Goal: Information Seeking & Learning: Check status

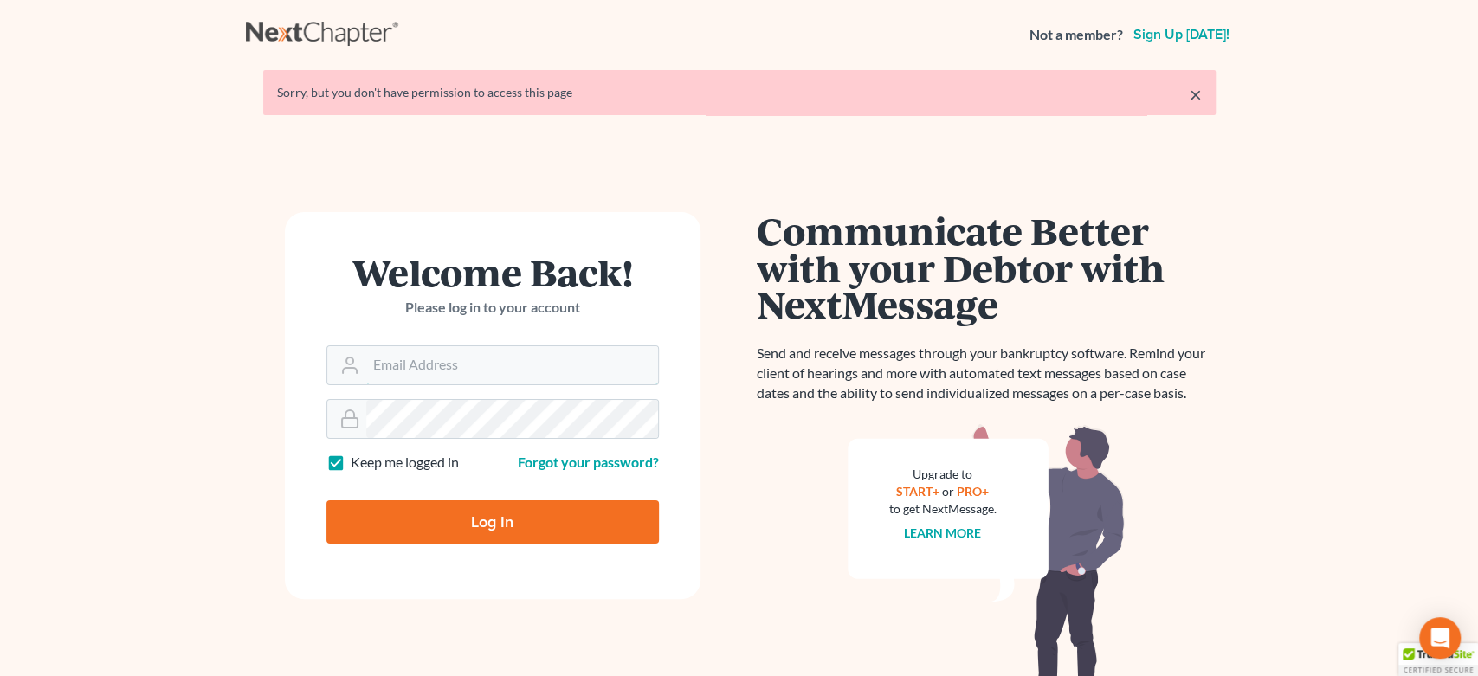
type input "[EMAIL_ADDRESS][DOMAIN_NAME]"
drag, startPoint x: 547, startPoint y: 543, endPoint x: 520, endPoint y: 503, distance: 48.0
click at [546, 539] on input "Log In" at bounding box center [492, 522] width 333 height 43
type input "Thinking..."
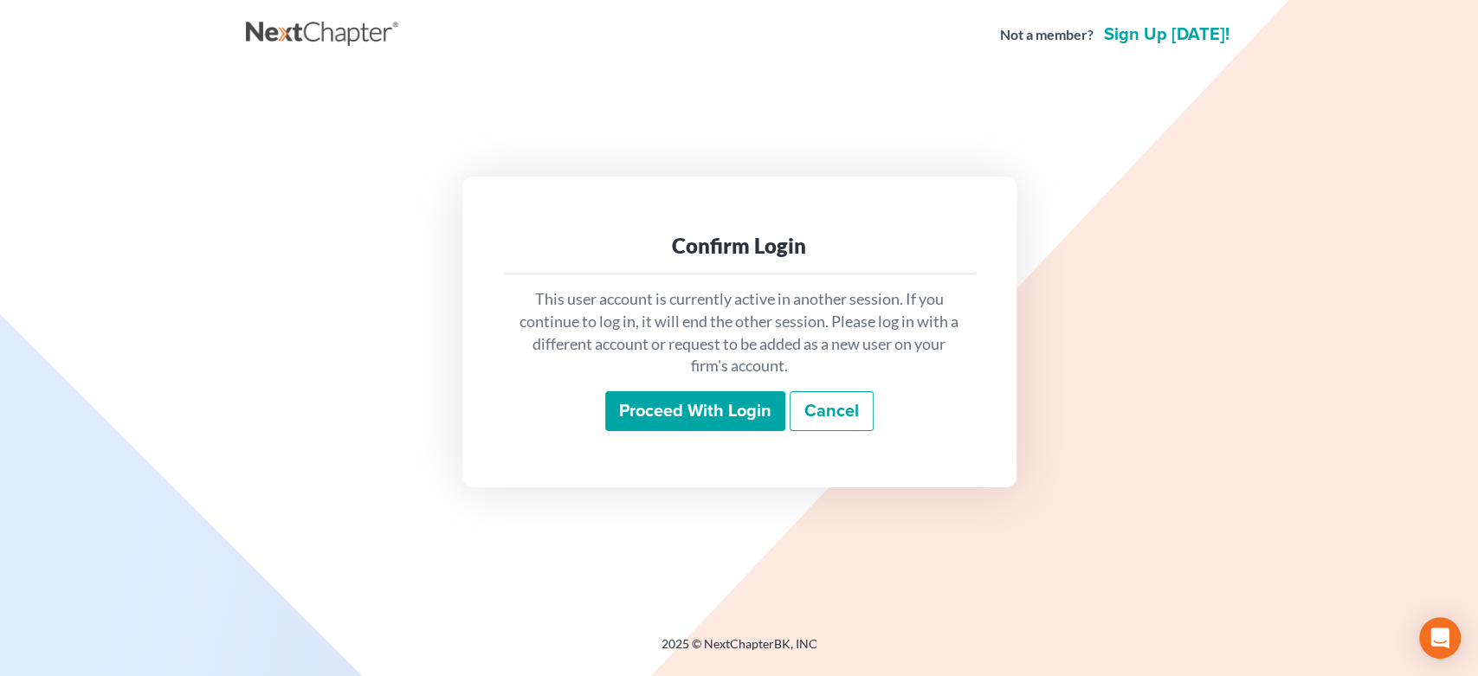
click at [738, 411] on input "Proceed with login" at bounding box center [695, 411] width 180 height 40
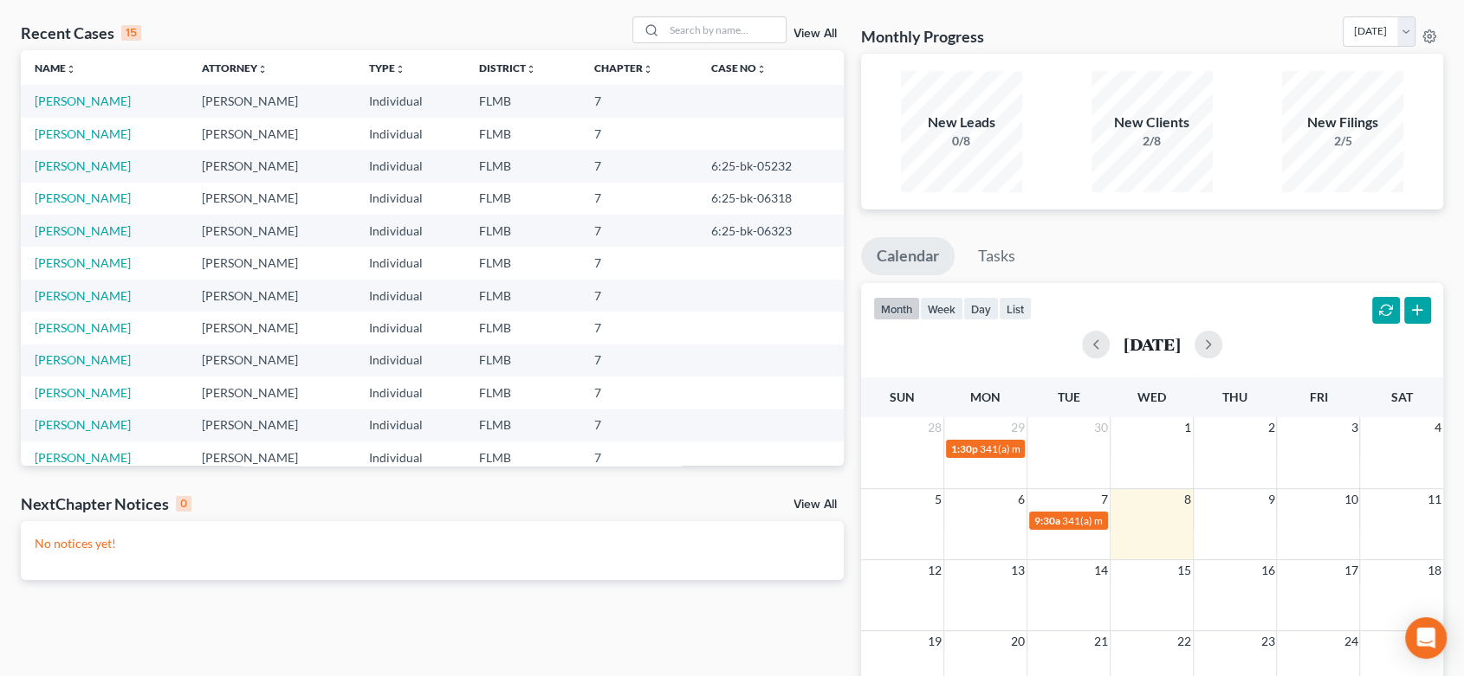
scroll to position [96, 0]
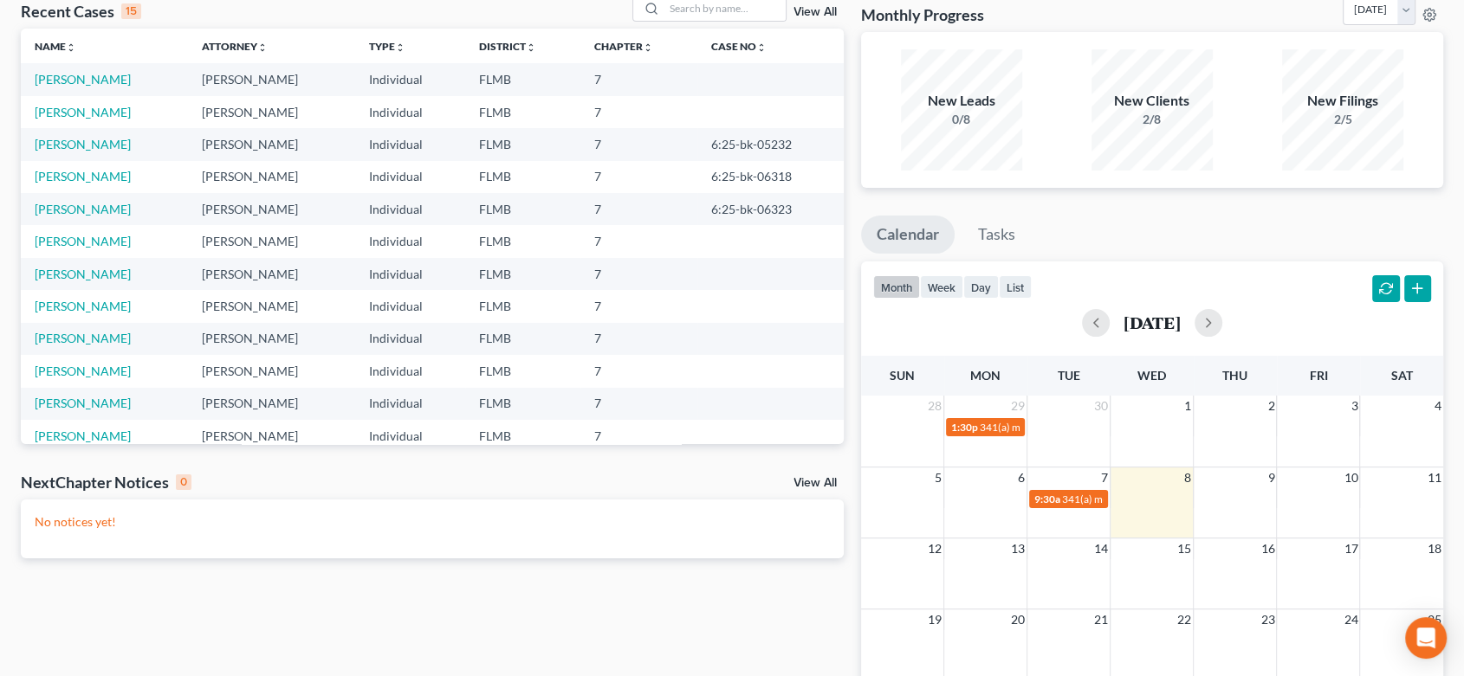
click at [813, 485] on link "View All" at bounding box center [814, 483] width 43 height 12
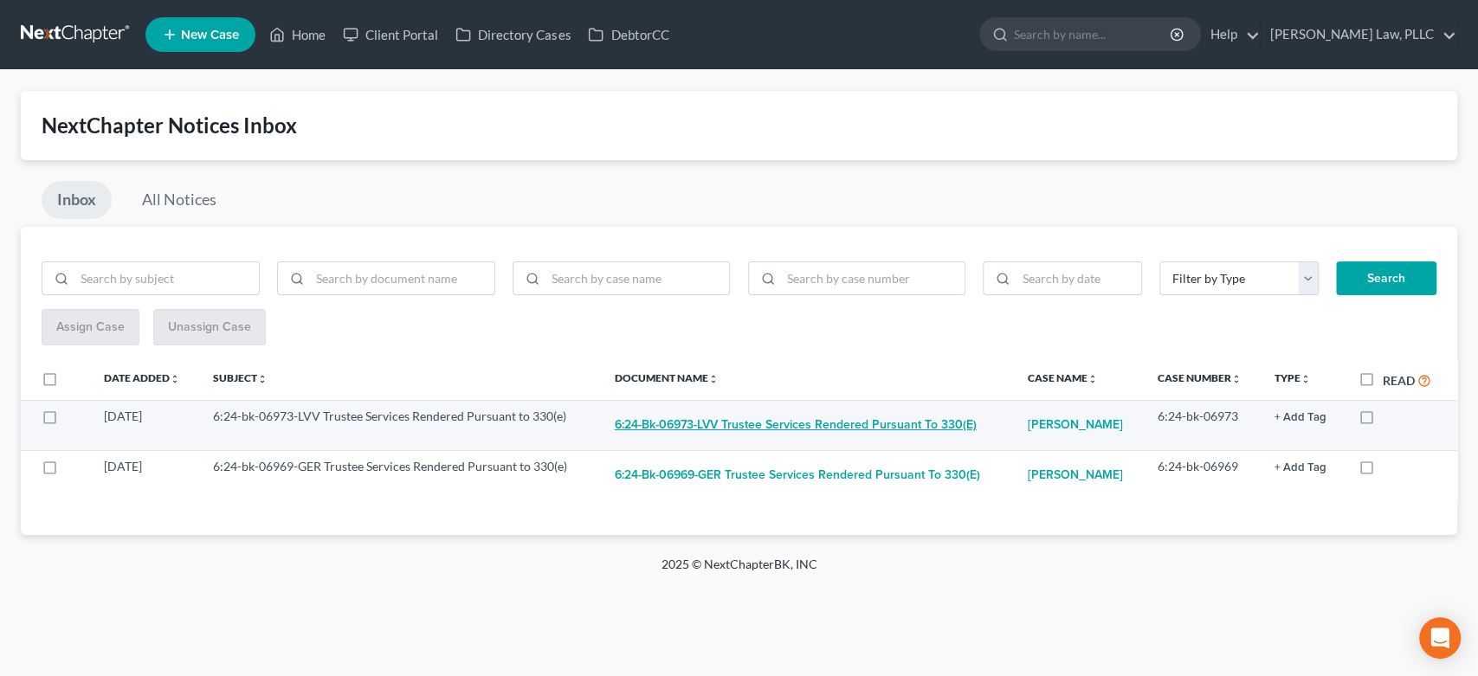
click at [751, 411] on button "6:24-bk-06973-LVV Trustee Services Rendered Pursuant to 330(e)" at bounding box center [796, 425] width 362 height 35
checkbox input "true"
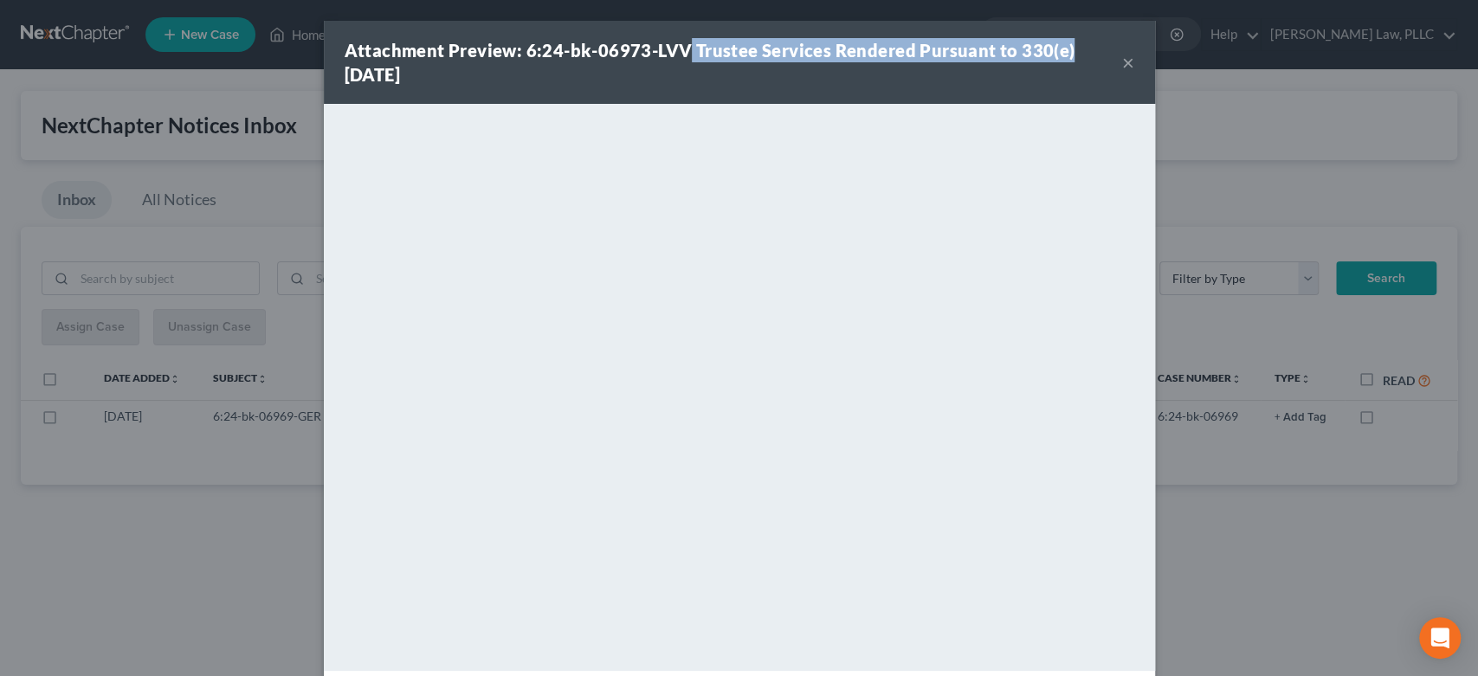
drag, startPoint x: 679, startPoint y: 47, endPoint x: 1076, endPoint y: 47, distance: 396.6
click at [1078, 47] on div "Attachment Preview: 6:24-bk-06973-LVV Trustee Services Rendered Pursuant to 330…" at bounding box center [734, 62] width 778 height 48
copy strong "Trustee Services Rendered Pursuant to 330(e)"
drag, startPoint x: 1126, startPoint y: 64, endPoint x: 1134, endPoint y: 107, distance: 44.0
click at [1126, 66] on button "×" at bounding box center [1128, 62] width 12 height 21
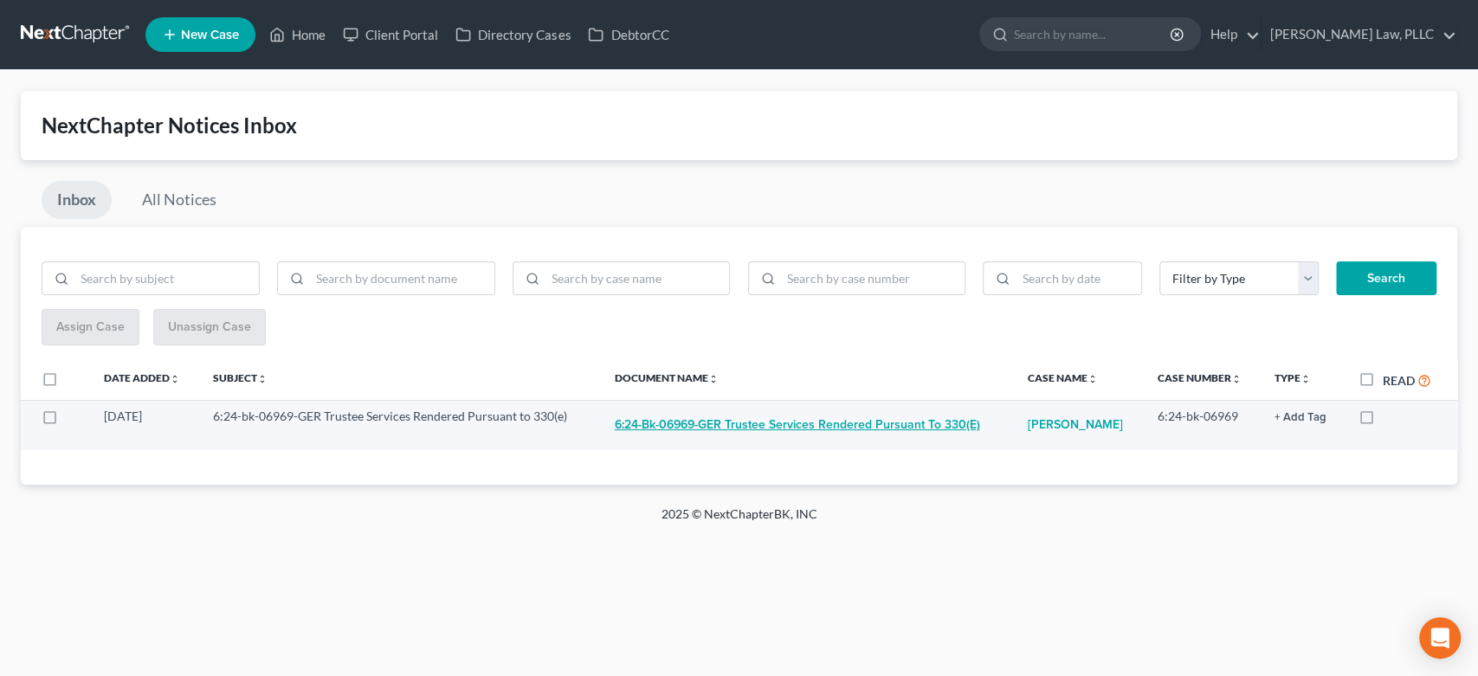
click at [836, 430] on button "6:24-bk-06969-GER Trustee Services Rendered Pursuant to 330(e)" at bounding box center [797, 425] width 365 height 35
checkbox input "true"
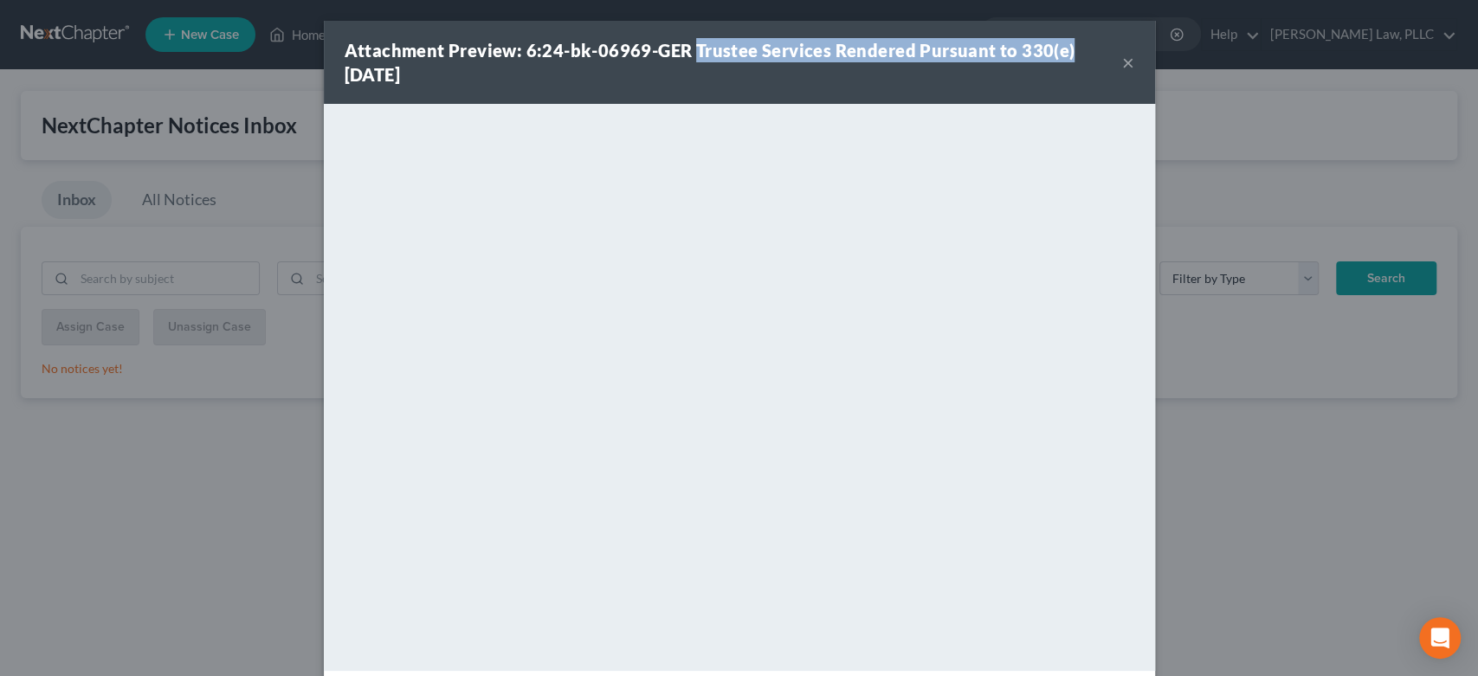
drag, startPoint x: 684, startPoint y: 48, endPoint x: 1096, endPoint y: 54, distance: 411.4
click at [1096, 54] on div "Attachment Preview: 6:24-bk-06969-GER Trustee Services Rendered Pursuant to 330…" at bounding box center [734, 62] width 778 height 48
copy strong "Trustee Services Rendered Pursuant to 330(e)"
click at [1124, 63] on button "×" at bounding box center [1128, 62] width 12 height 21
